Goal: Transaction & Acquisition: Purchase product/service

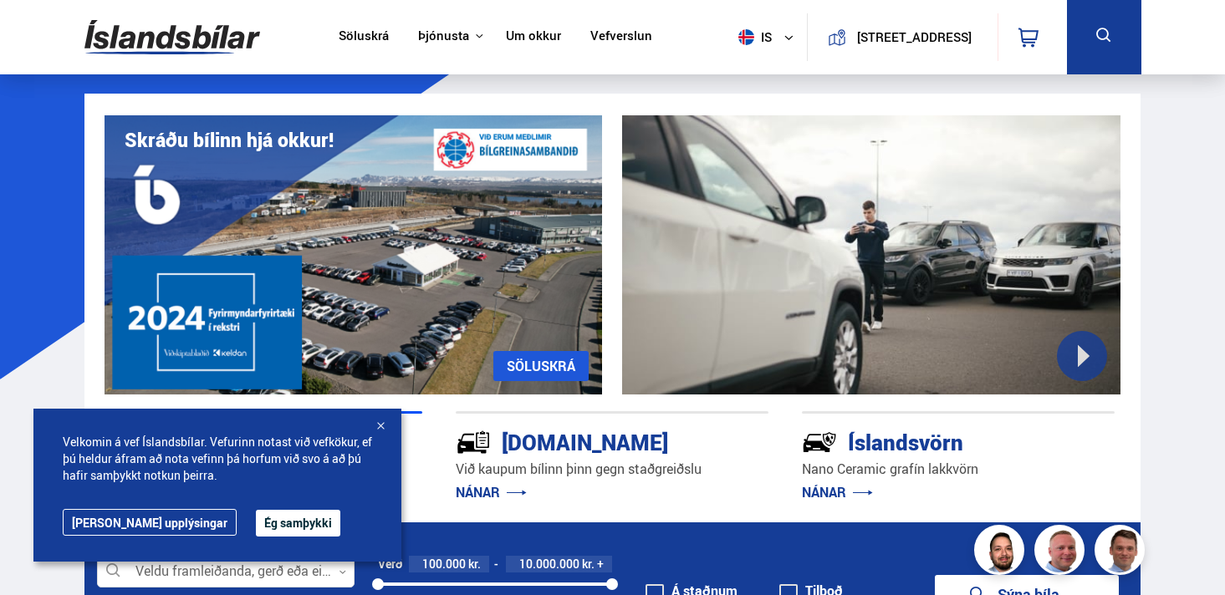
click at [269, 519] on button "Ég samþykki" at bounding box center [298, 523] width 84 height 27
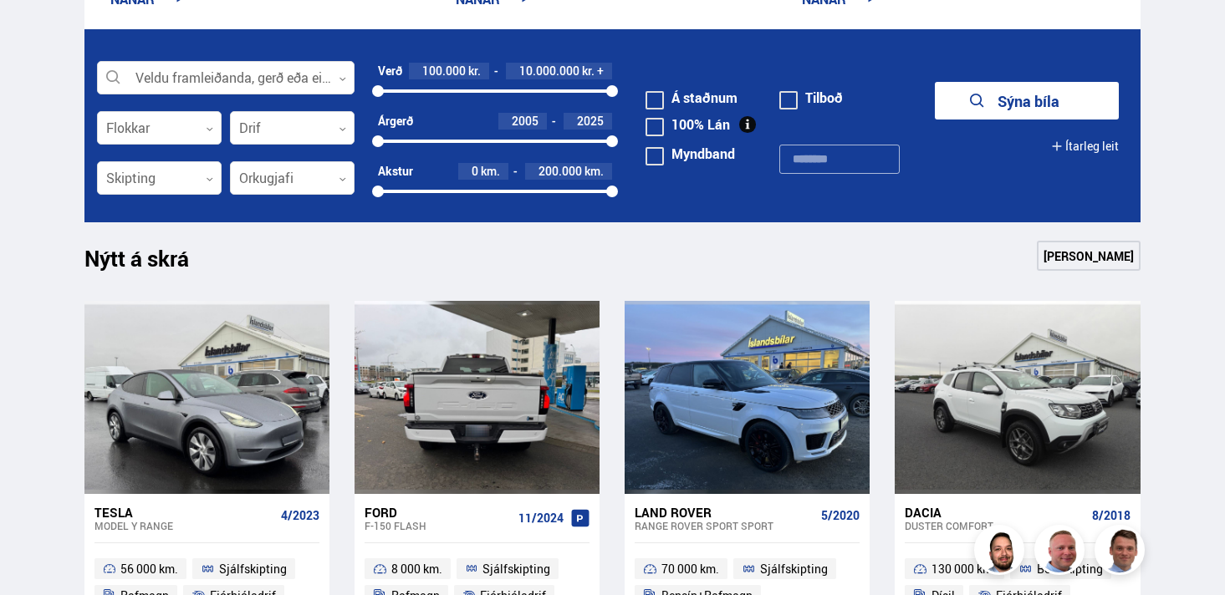
scroll to position [513, 0]
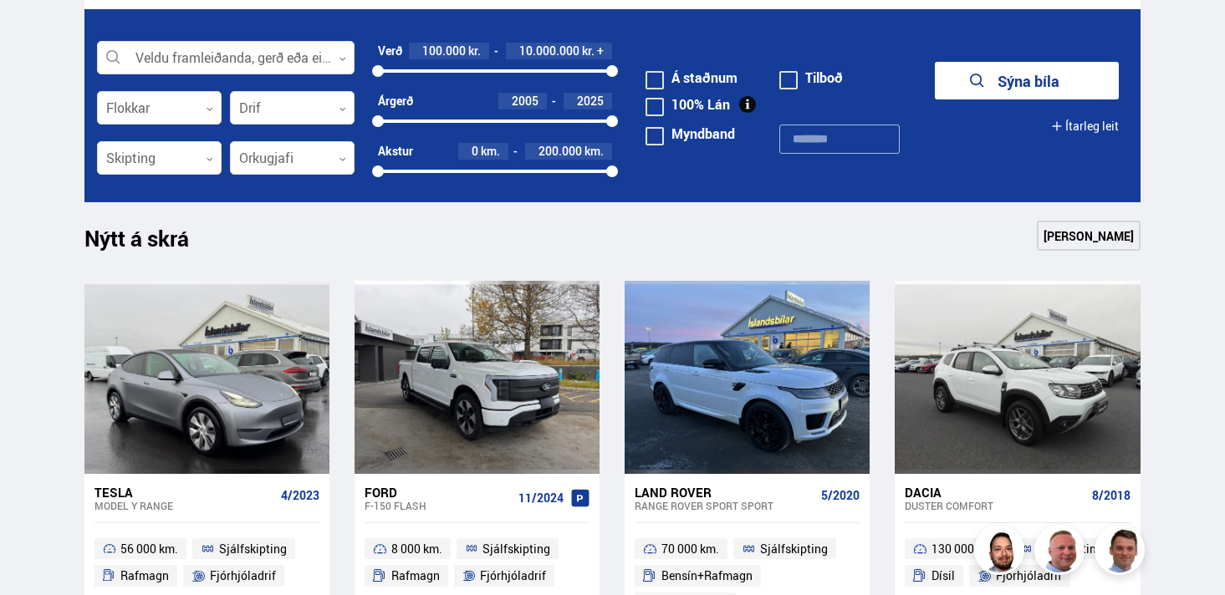
click at [1114, 243] on link "Sjá meira" at bounding box center [1089, 236] width 104 height 30
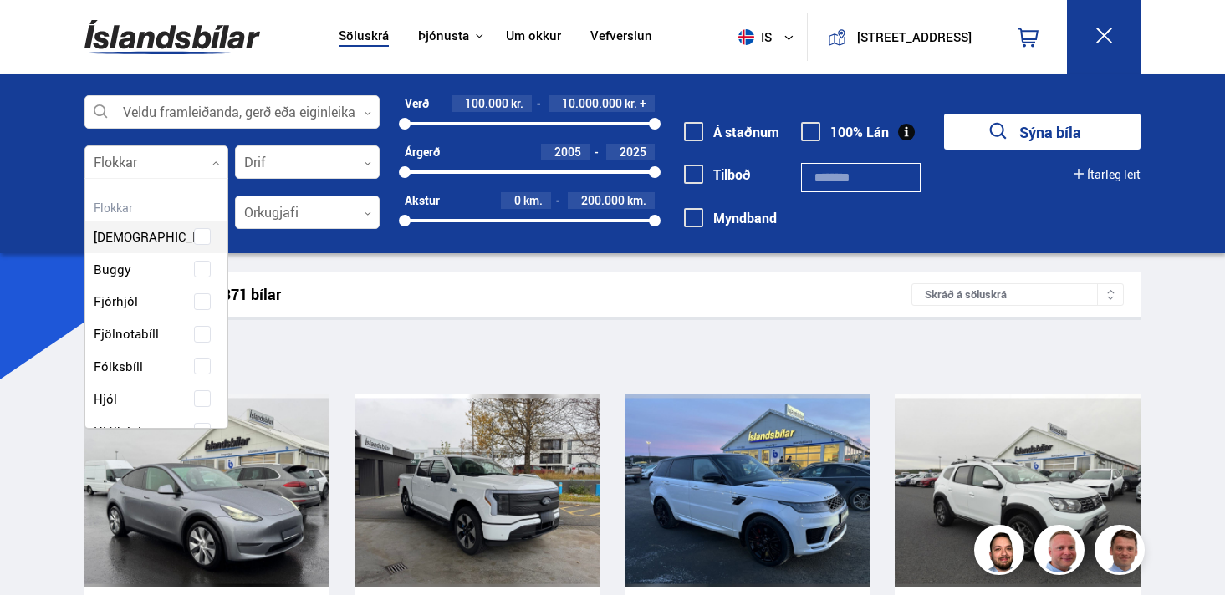
click at [186, 166] on div at bounding box center [156, 162] width 145 height 33
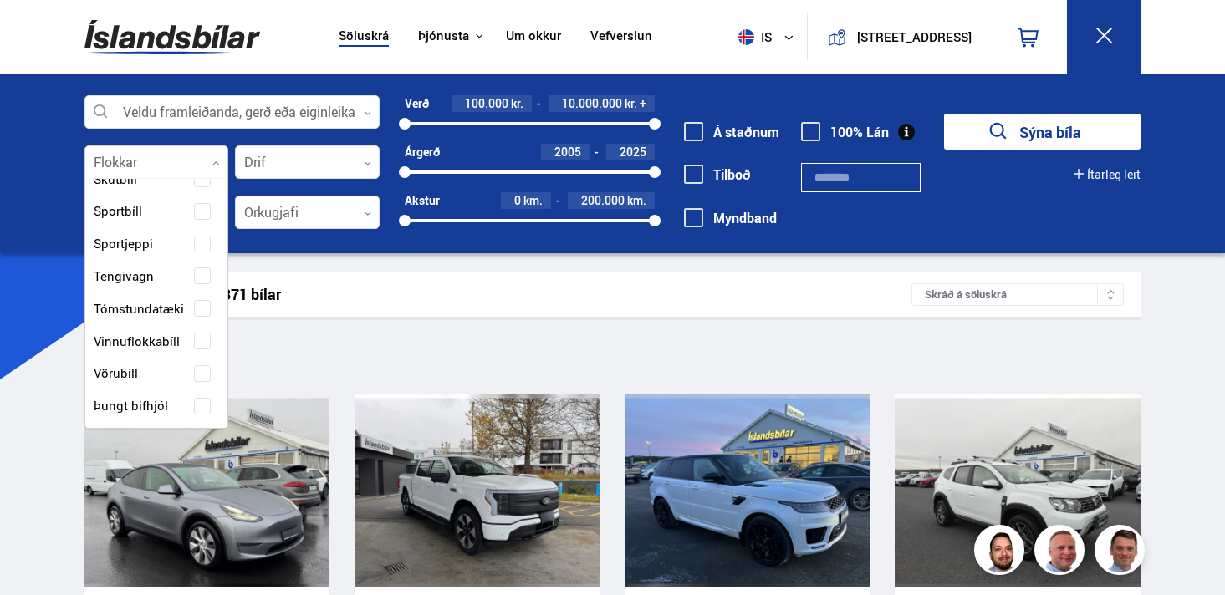
scroll to position [426, 0]
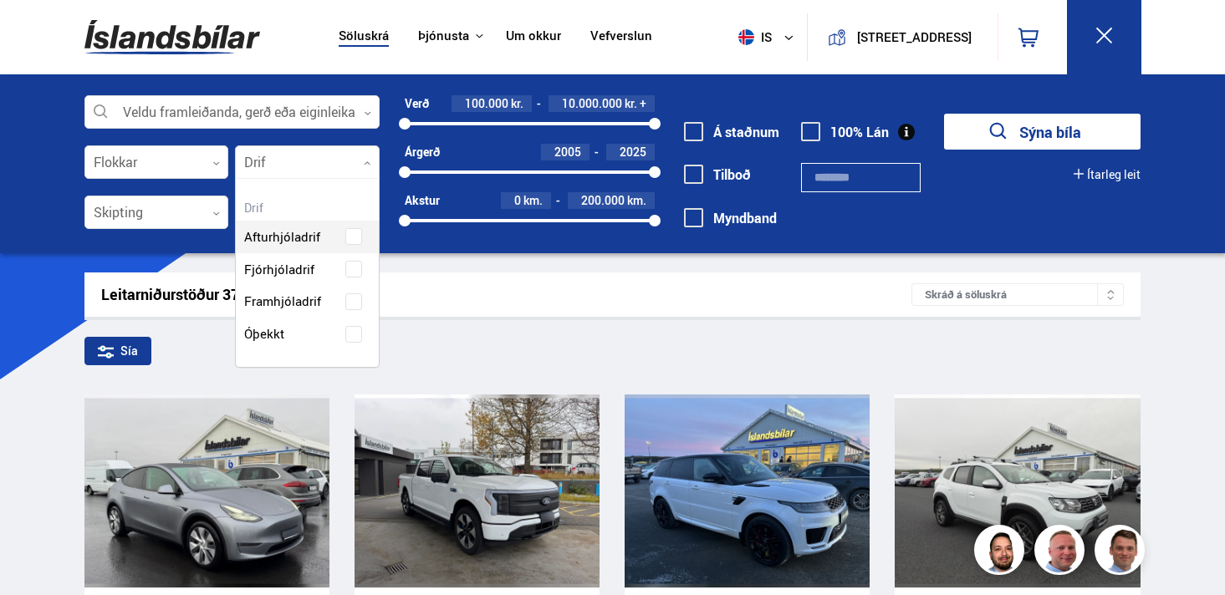
click at [286, 161] on div at bounding box center [307, 162] width 145 height 33
click at [291, 167] on div at bounding box center [307, 162] width 145 height 33
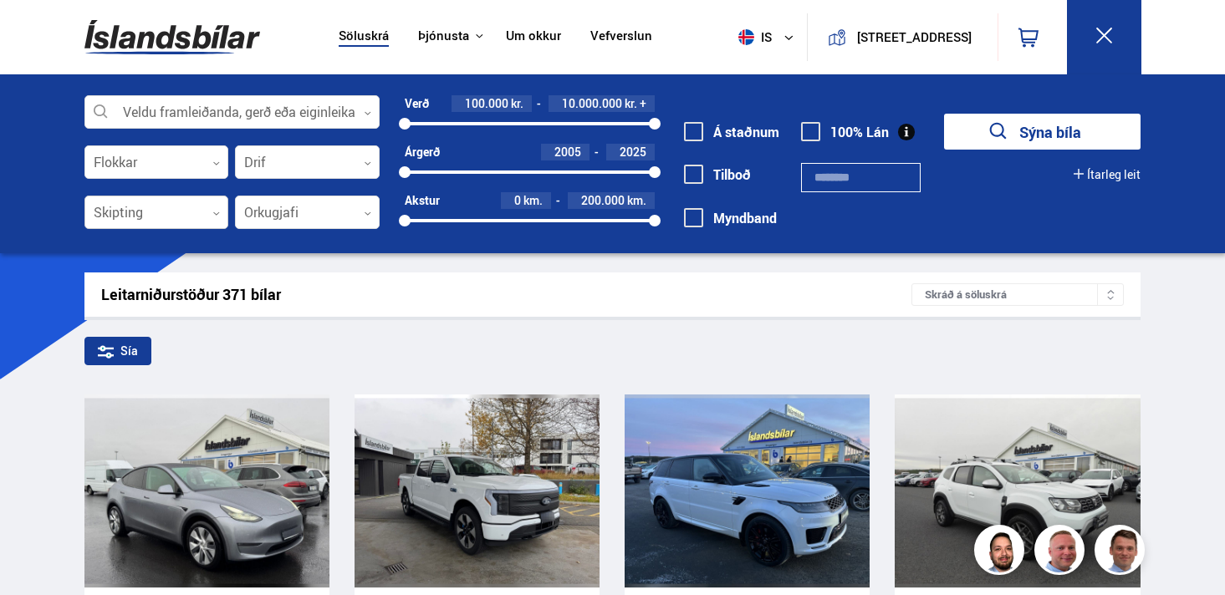
click at [170, 209] on div at bounding box center [156, 213] width 145 height 33
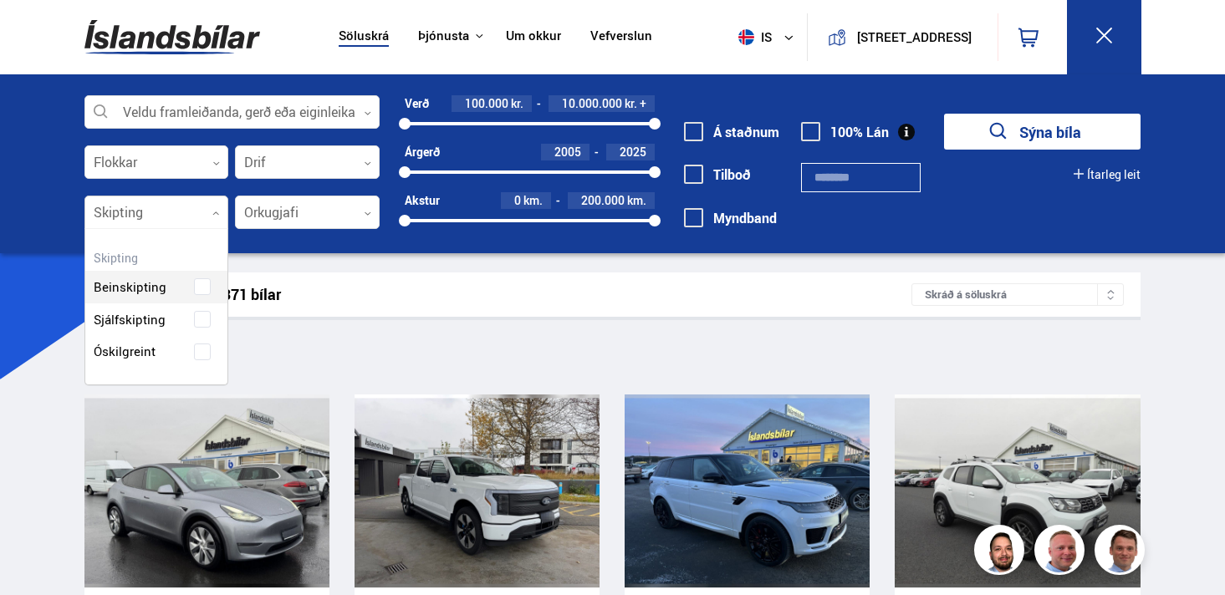
scroll to position [156, 143]
click at [167, 211] on div at bounding box center [156, 213] width 145 height 33
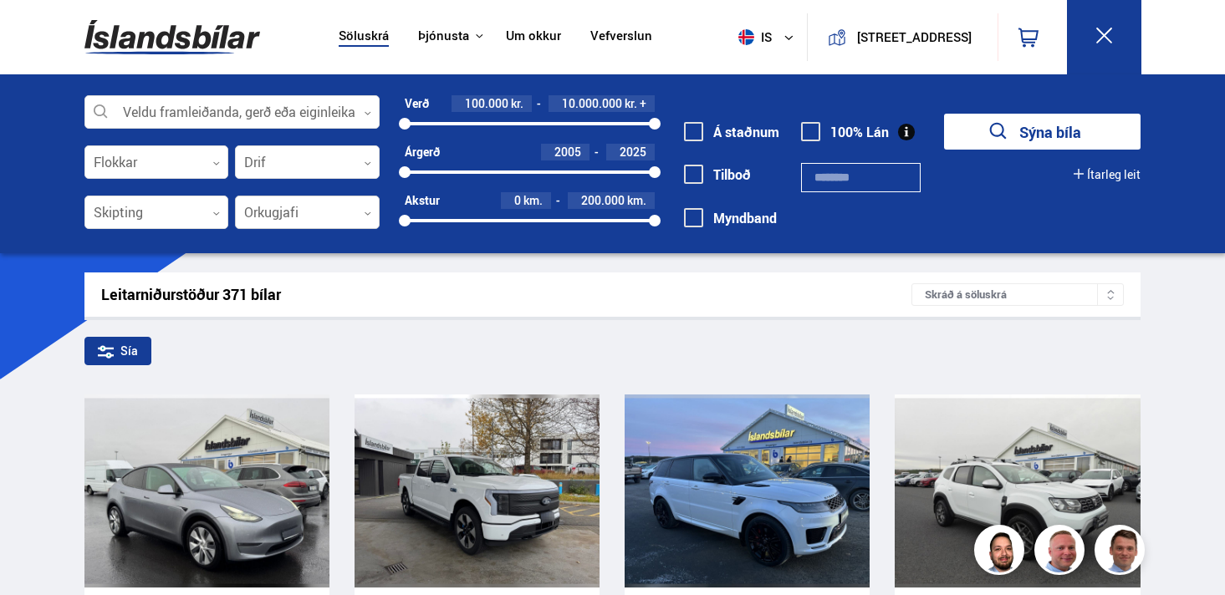
click at [283, 215] on div at bounding box center [307, 213] width 145 height 33
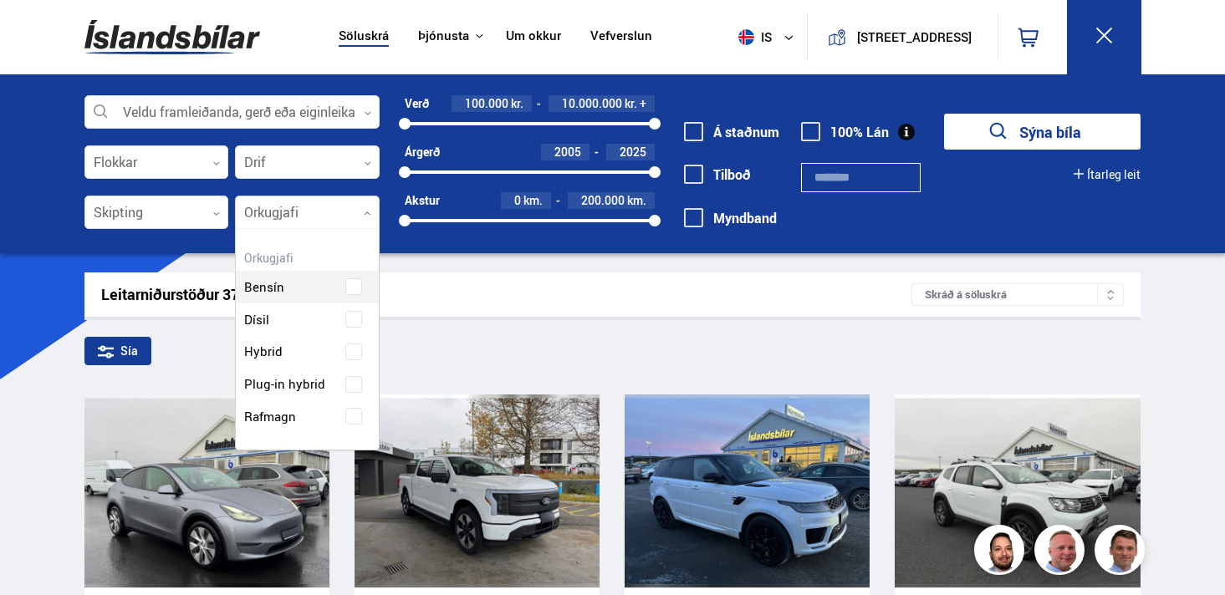
scroll to position [220, 143]
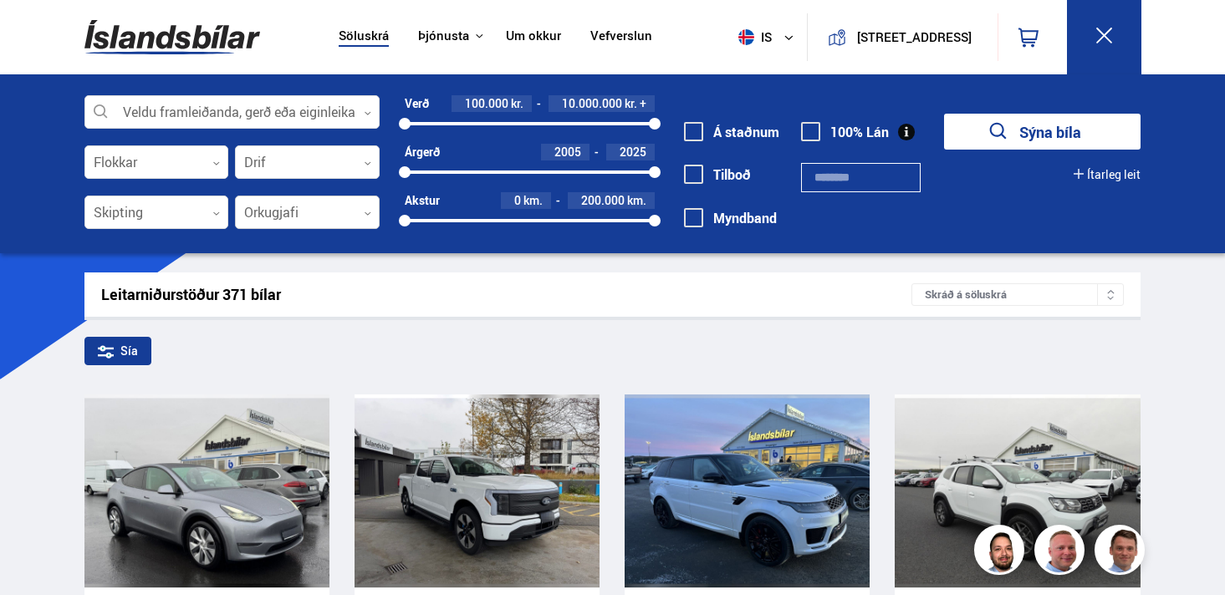
click at [283, 215] on div at bounding box center [307, 213] width 145 height 33
drag, startPoint x: 655, startPoint y: 124, endPoint x: 528, endPoint y: 128, distance: 127.2
click at [528, 128] on div at bounding box center [528, 124] width 12 height 12
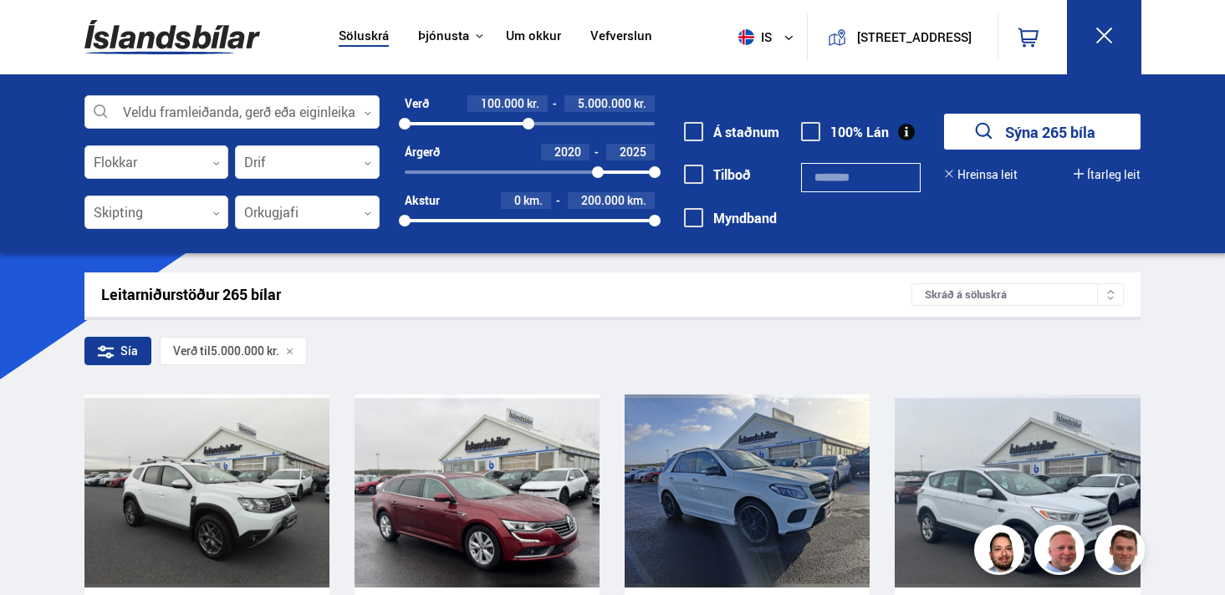
drag, startPoint x: 404, startPoint y: 172, endPoint x: 598, endPoint y: 173, distance: 194.0
click at [598, 173] on div at bounding box center [598, 172] width 12 height 12
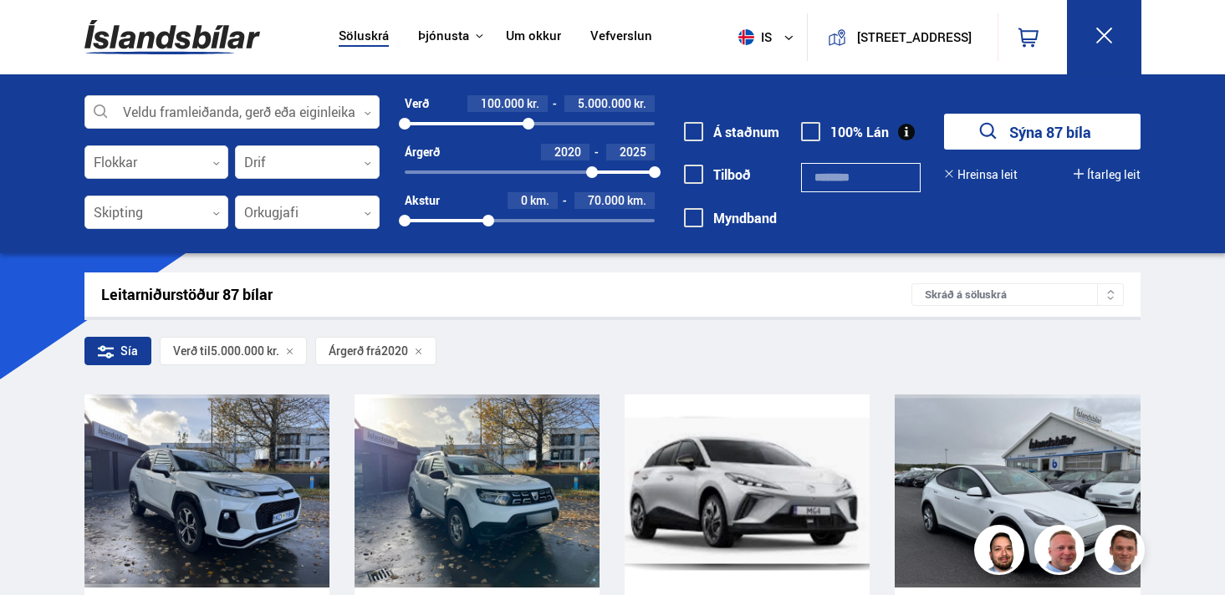
drag, startPoint x: 651, startPoint y: 222, endPoint x: 488, endPoint y: 225, distance: 163.1
click at [488, 225] on div at bounding box center [488, 221] width 12 height 12
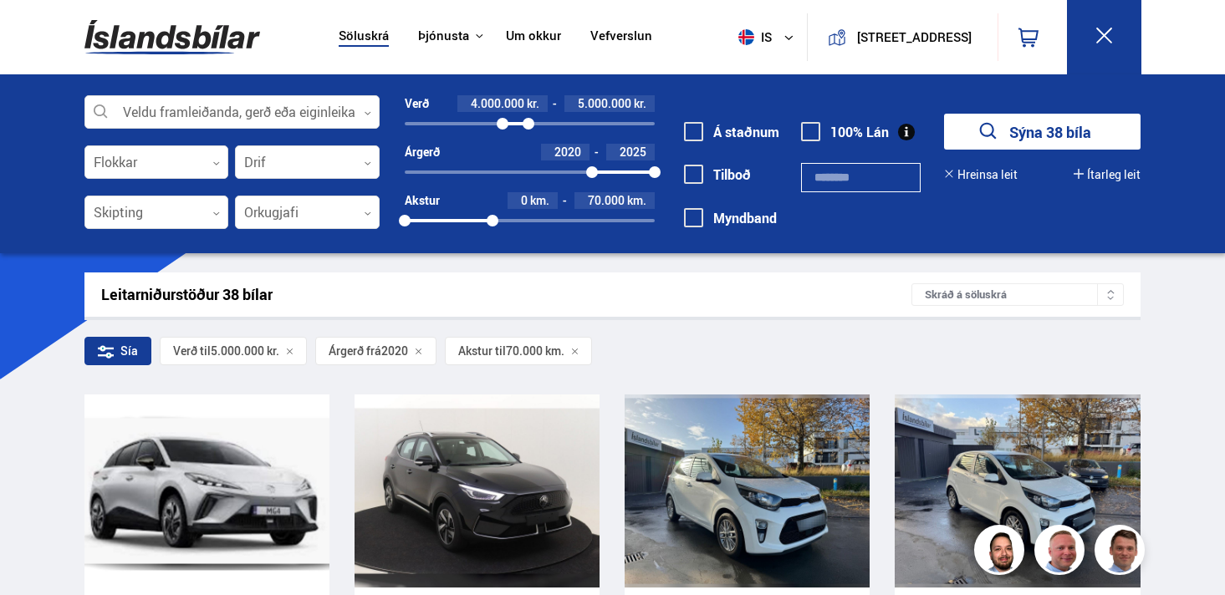
drag, startPoint x: 409, startPoint y: 123, endPoint x: 503, endPoint y: 128, distance: 93.8
click at [503, 128] on div at bounding box center [503, 124] width 12 height 12
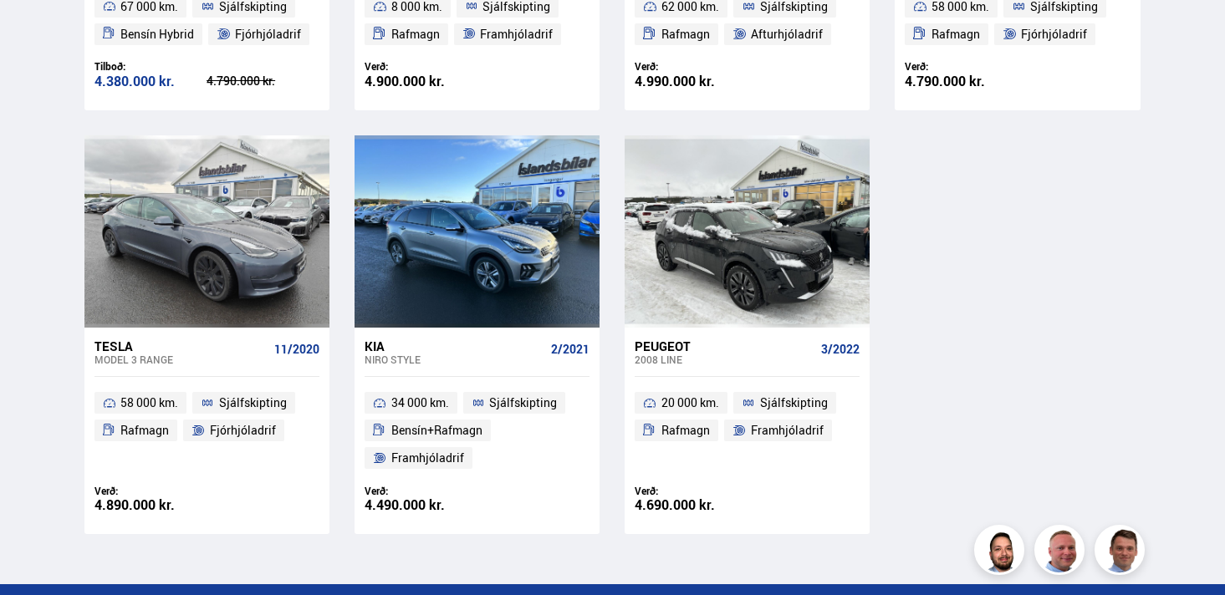
scroll to position [1084, 0]
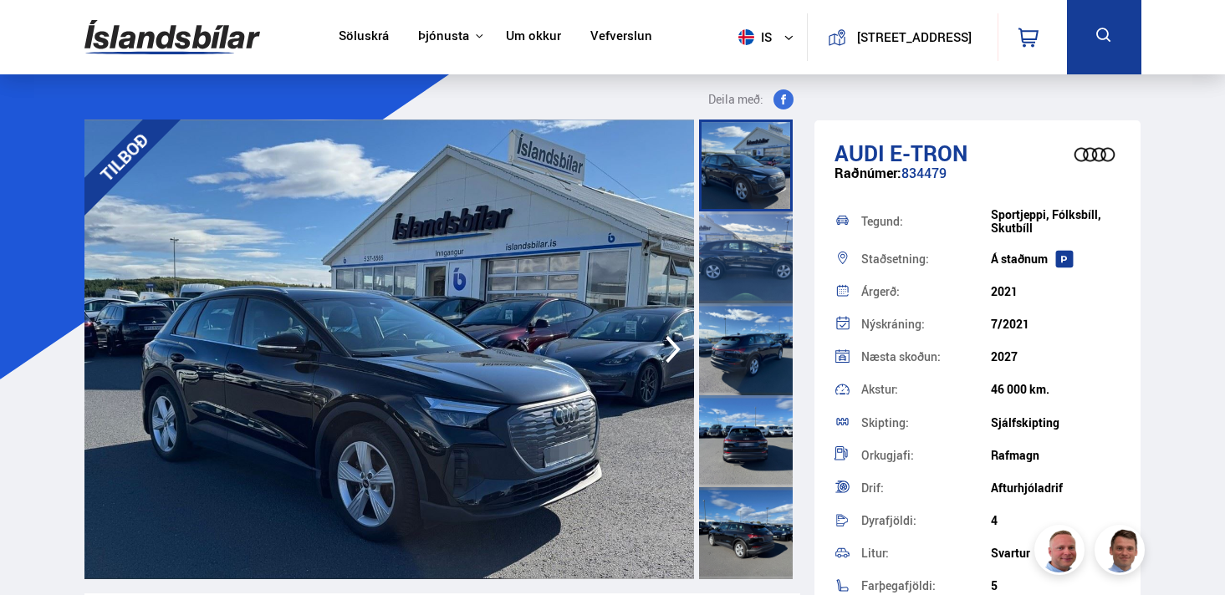
click at [463, 269] on img at bounding box center [389, 350] width 610 height 460
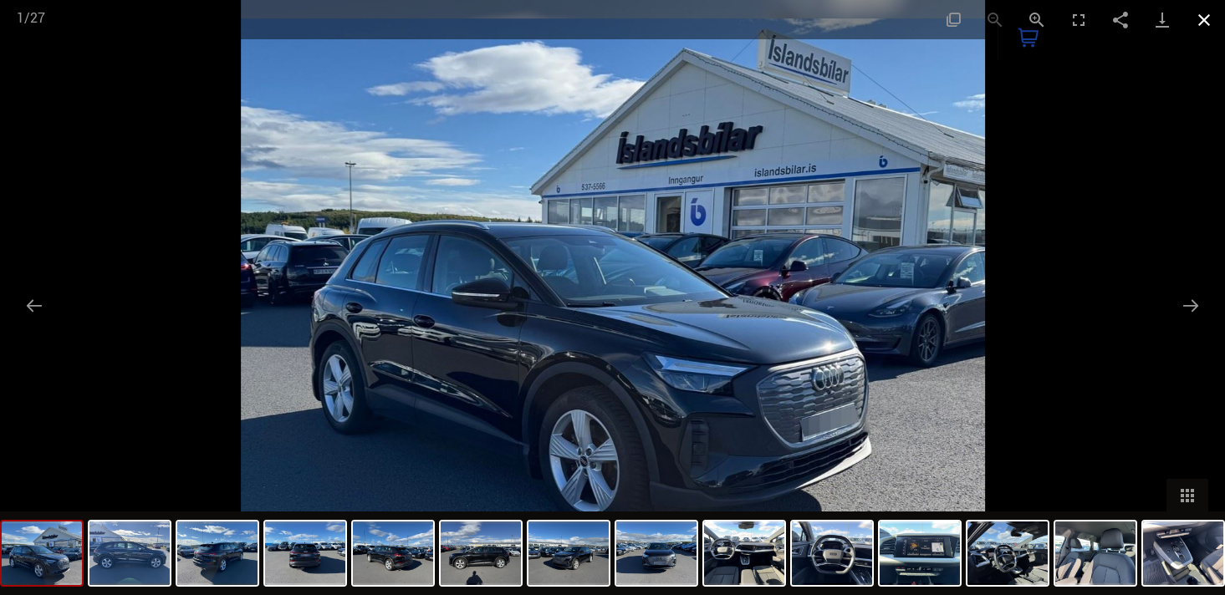
click at [1197, 15] on button "Close gallery" at bounding box center [1204, 19] width 42 height 39
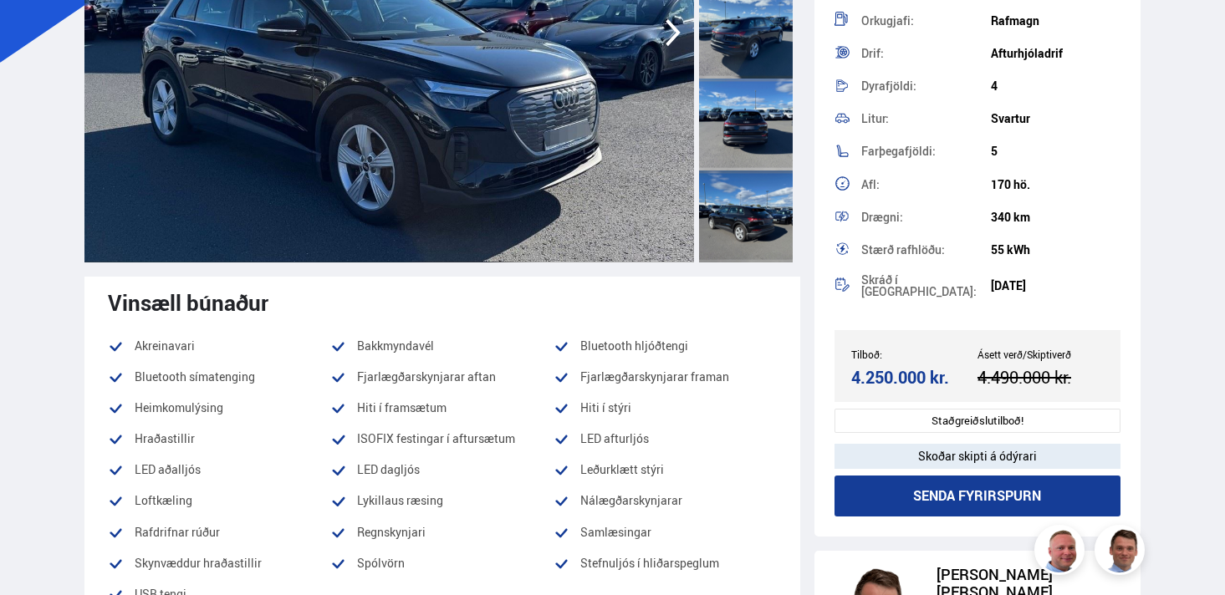
scroll to position [319, 0]
